Goal: Register for event/course

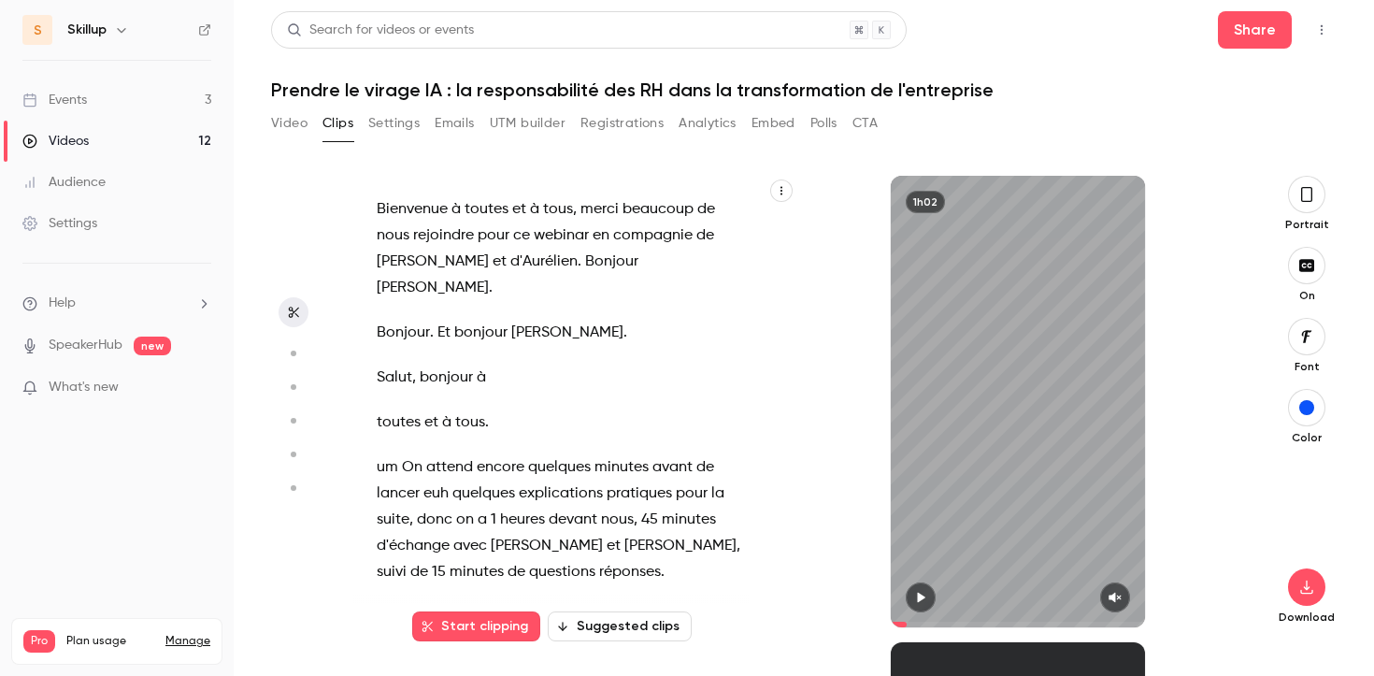
scroll to position [2067, 0]
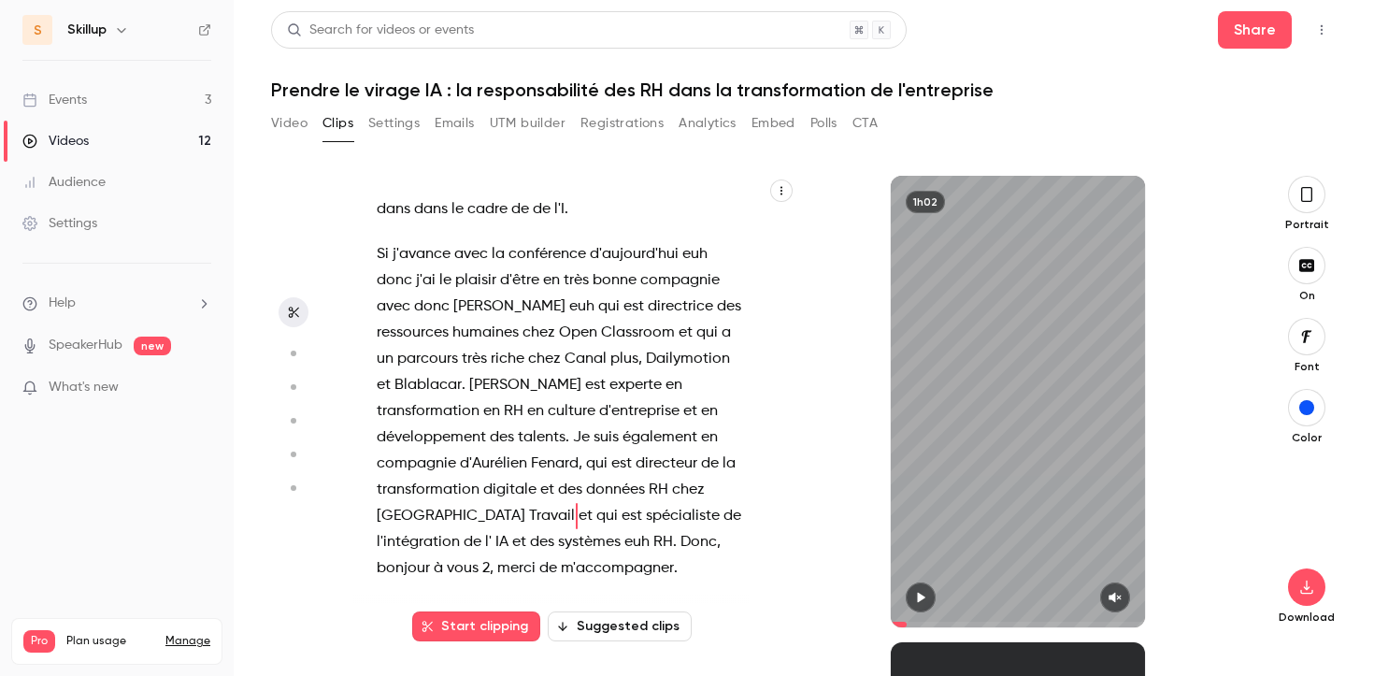
click at [154, 107] on link "Events 3" at bounding box center [117, 99] width 234 height 41
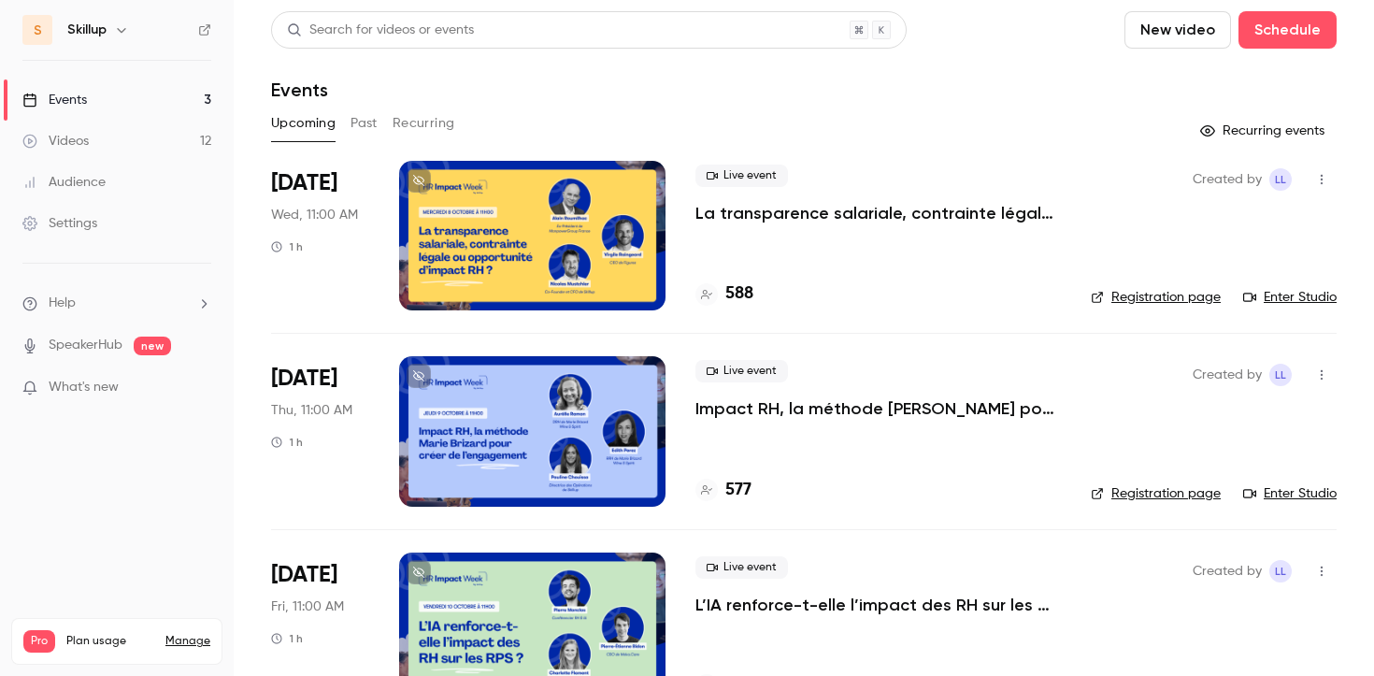
click at [786, 206] on p "La transparence salariale, contrainte légale ou opportunité d’impact RH ?" at bounding box center [877, 213] width 365 height 22
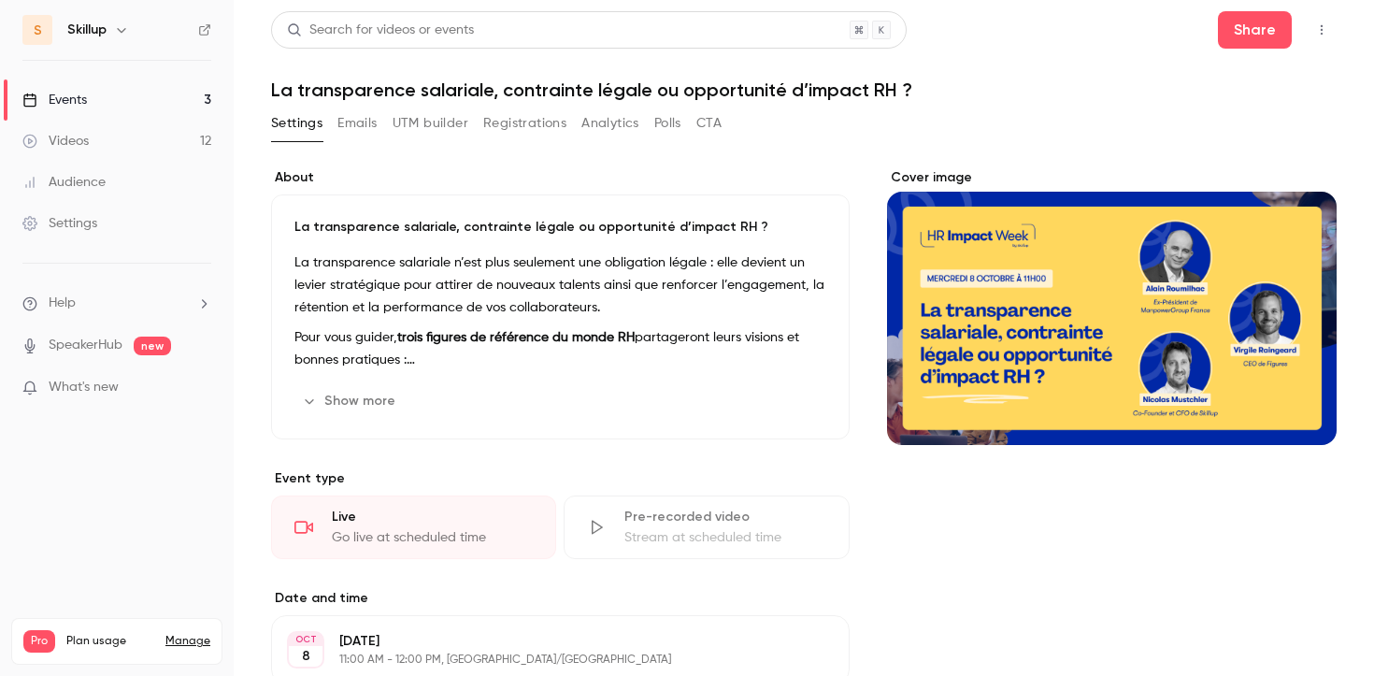
click at [1324, 27] on icon "button" at bounding box center [1321, 29] width 15 height 13
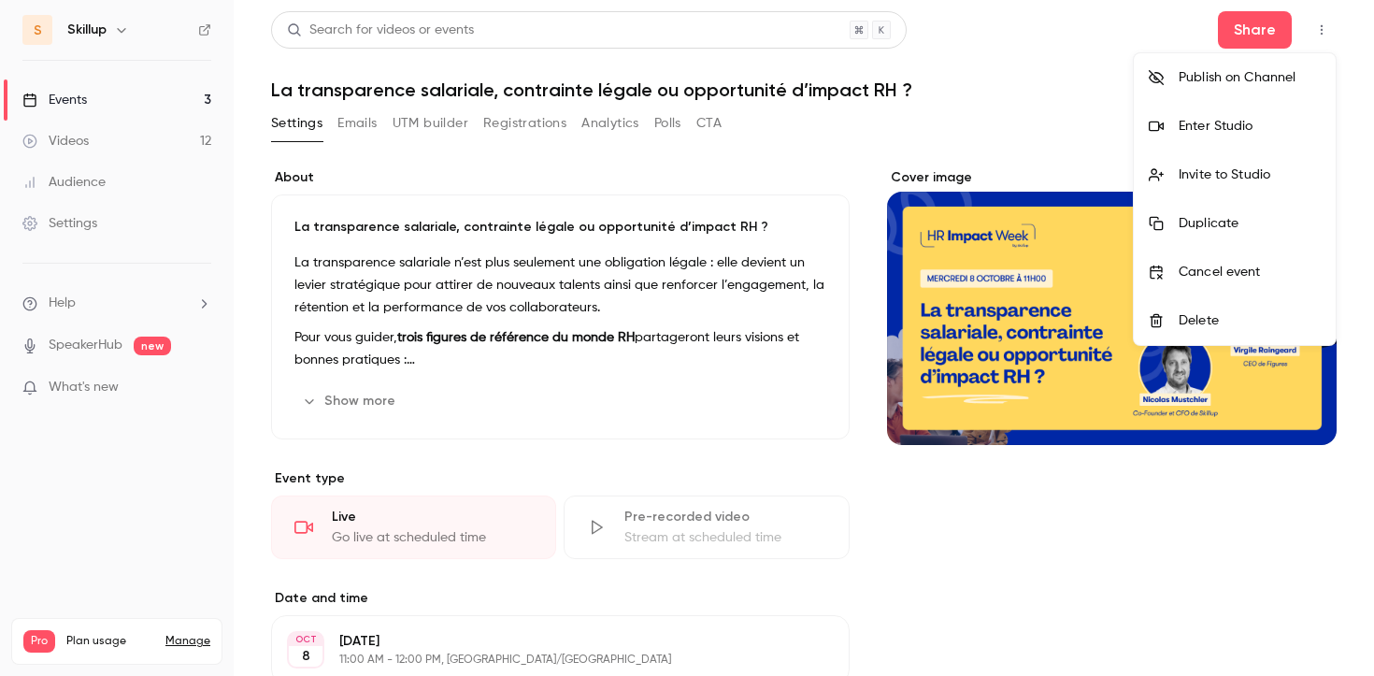
click at [1249, 138] on li "Enter Studio" at bounding box center [1235, 126] width 202 height 49
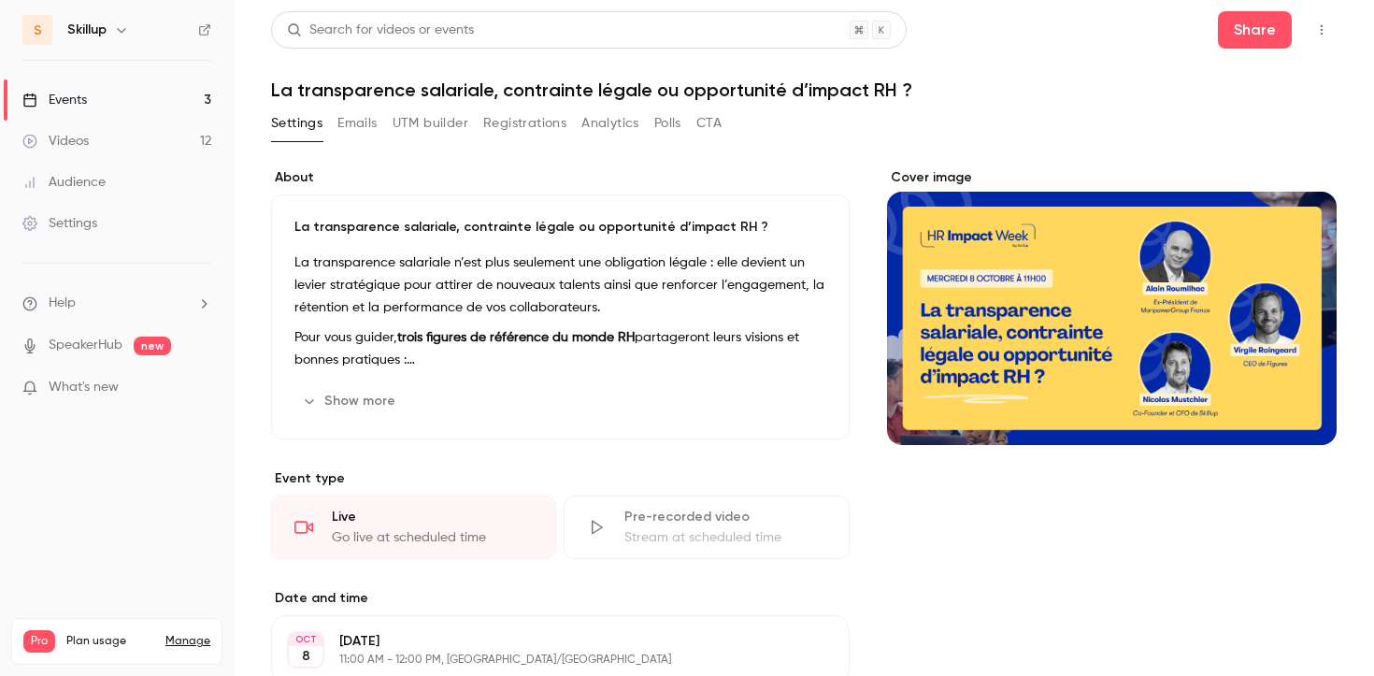
click at [1324, 24] on icon "button" at bounding box center [1321, 29] width 15 height 13
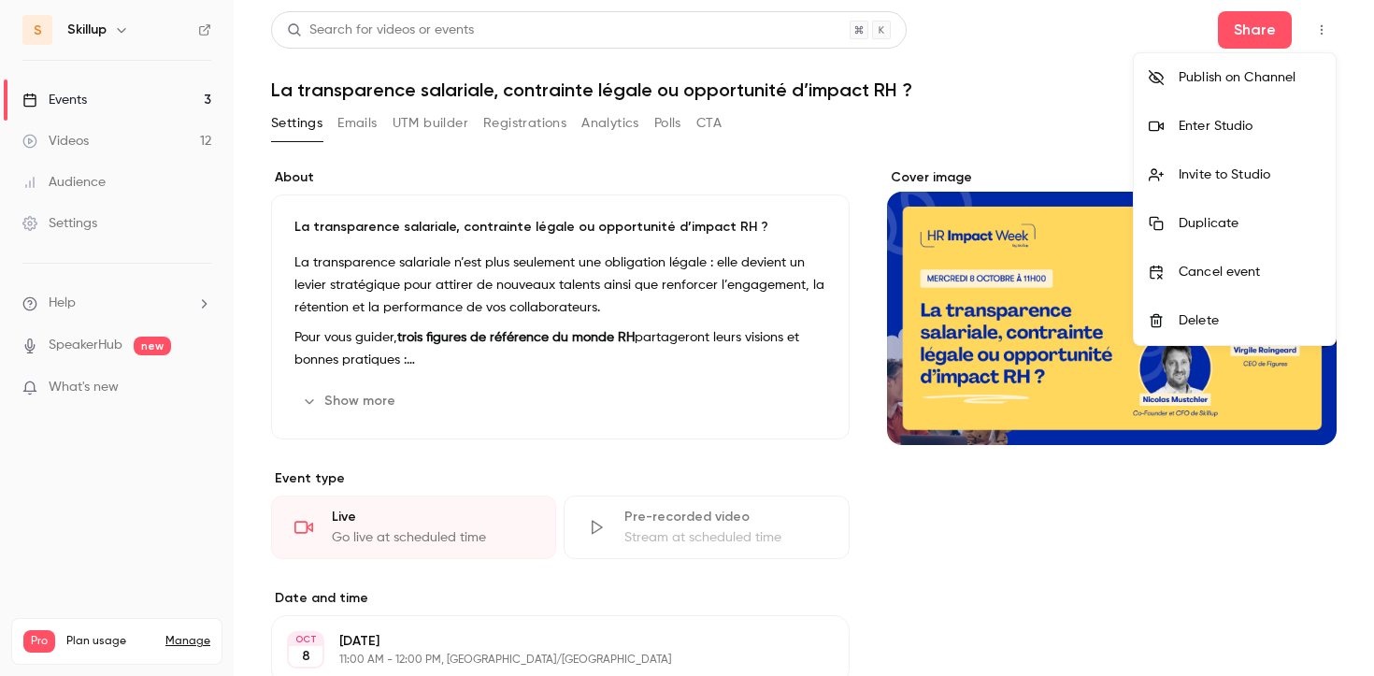
click at [1237, 144] on li "Enter Studio" at bounding box center [1235, 126] width 202 height 49
